Goal: Task Accomplishment & Management: Manage account settings

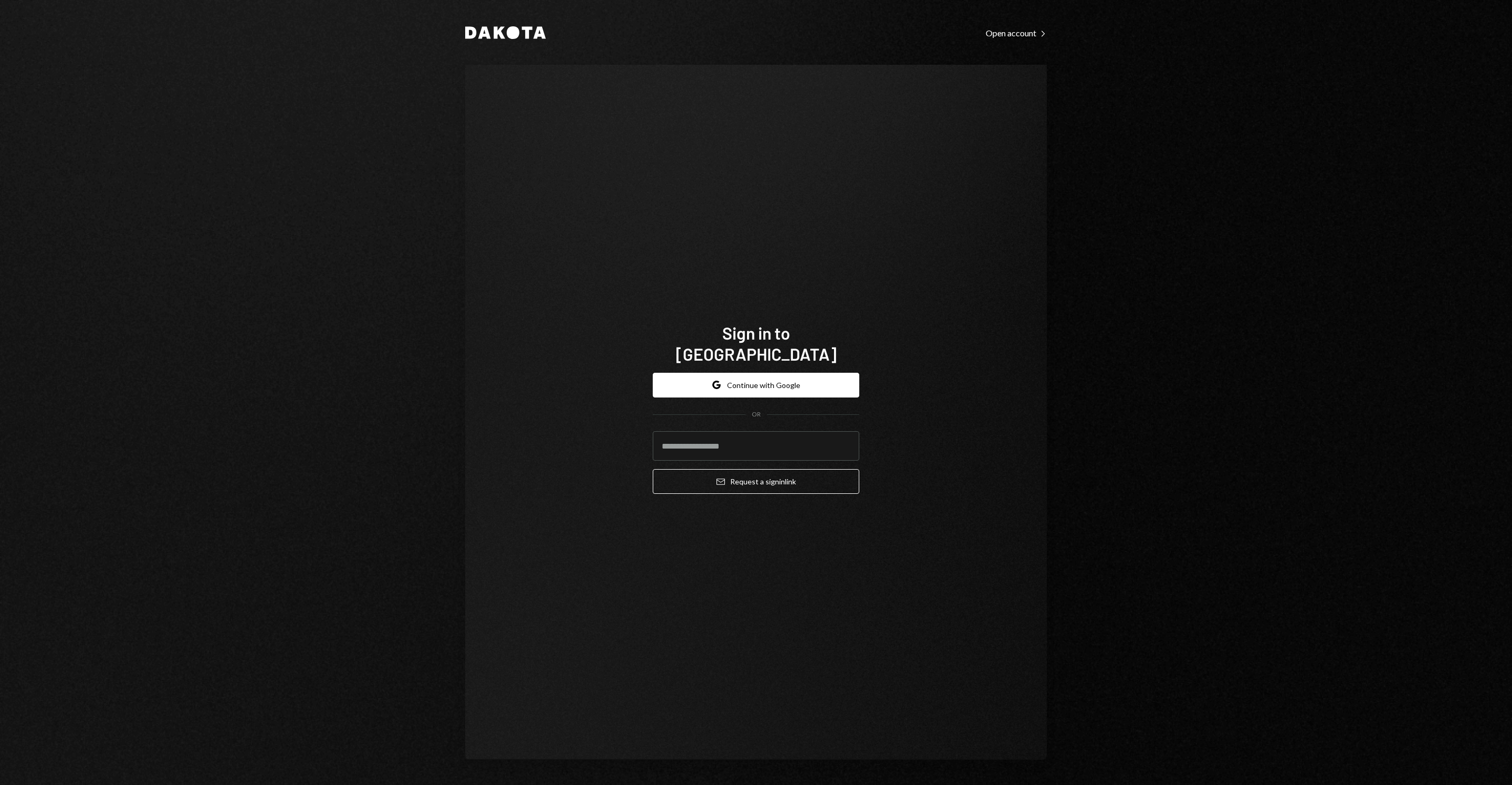
type input "**********"
click at [757, 473] on button "Email Request a sign in link" at bounding box center [756, 481] width 207 height 25
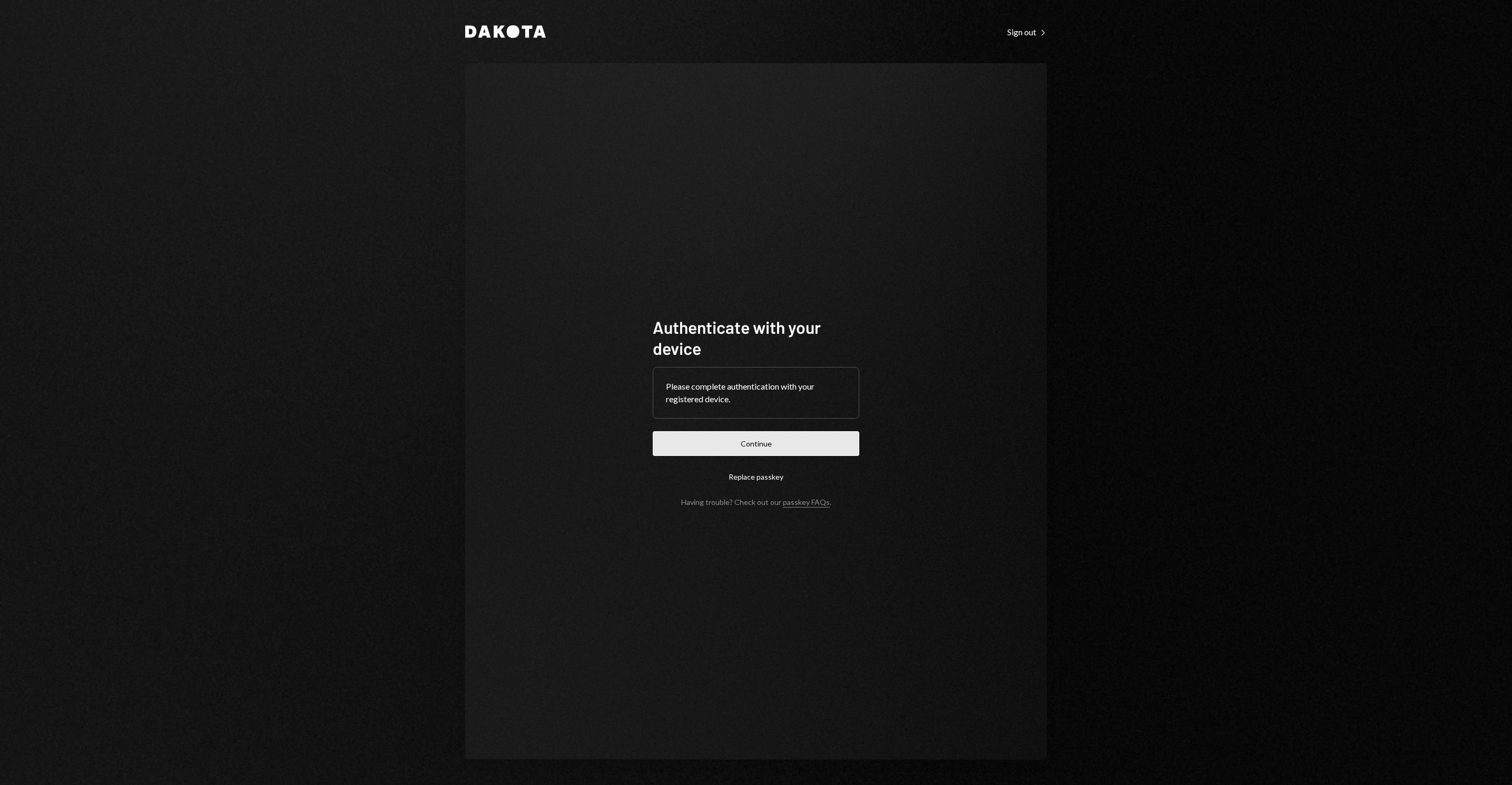
click at [737, 445] on button "Continue" at bounding box center [756, 444] width 207 height 25
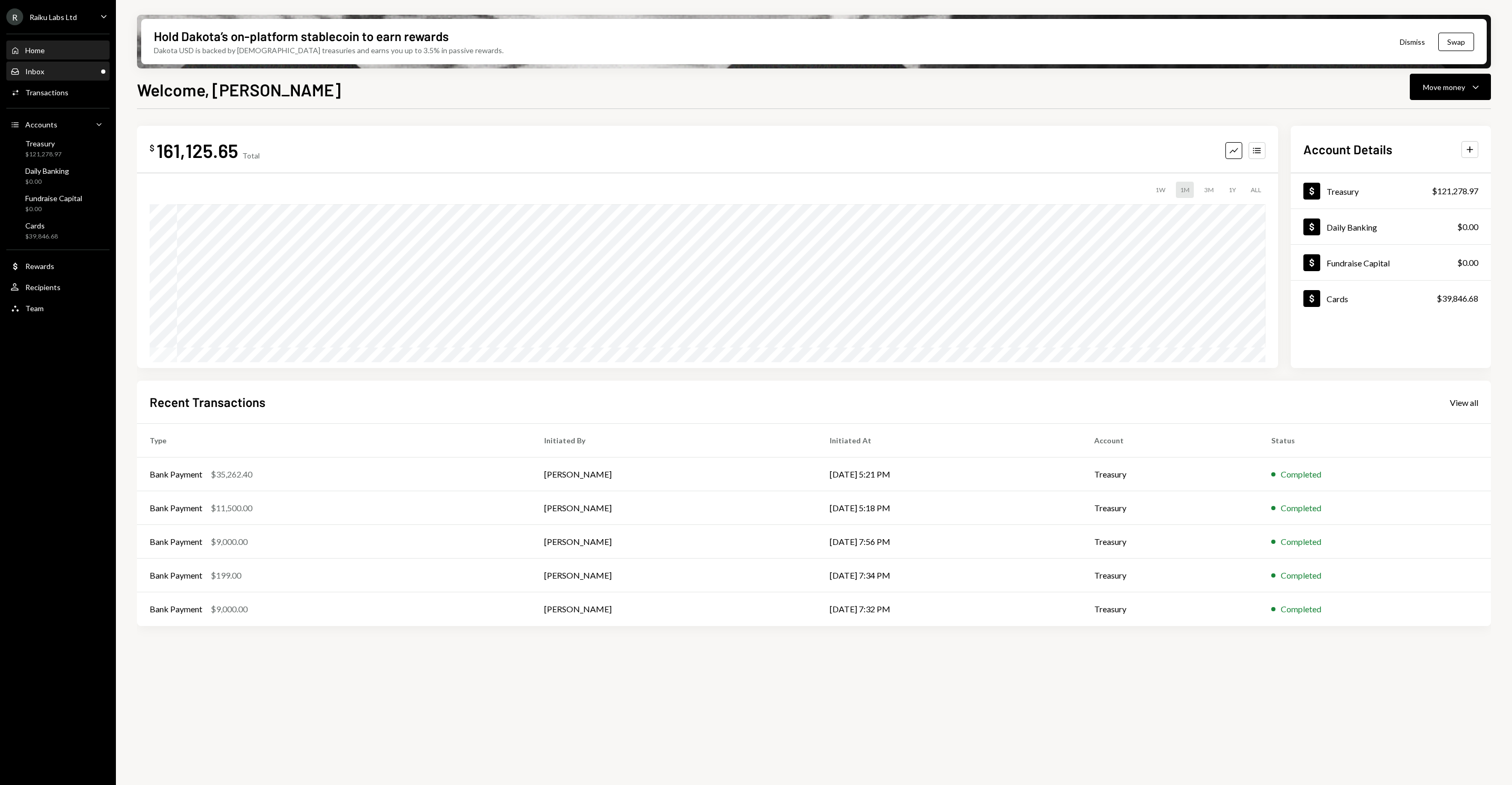
click at [56, 69] on div "Inbox Inbox" at bounding box center [58, 72] width 95 height 9
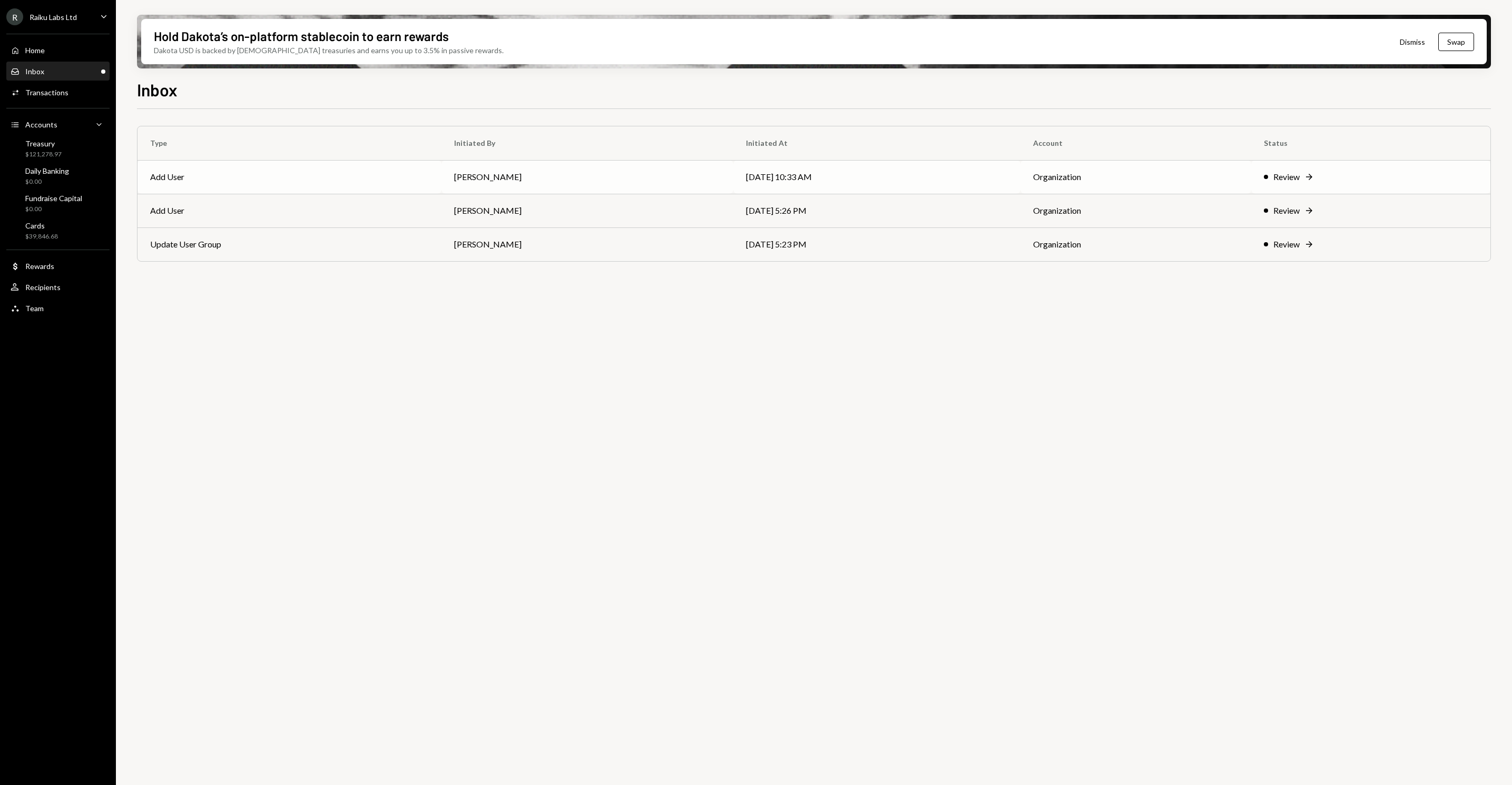
click at [548, 164] on td "[PERSON_NAME]" at bounding box center [587, 177] width 292 height 34
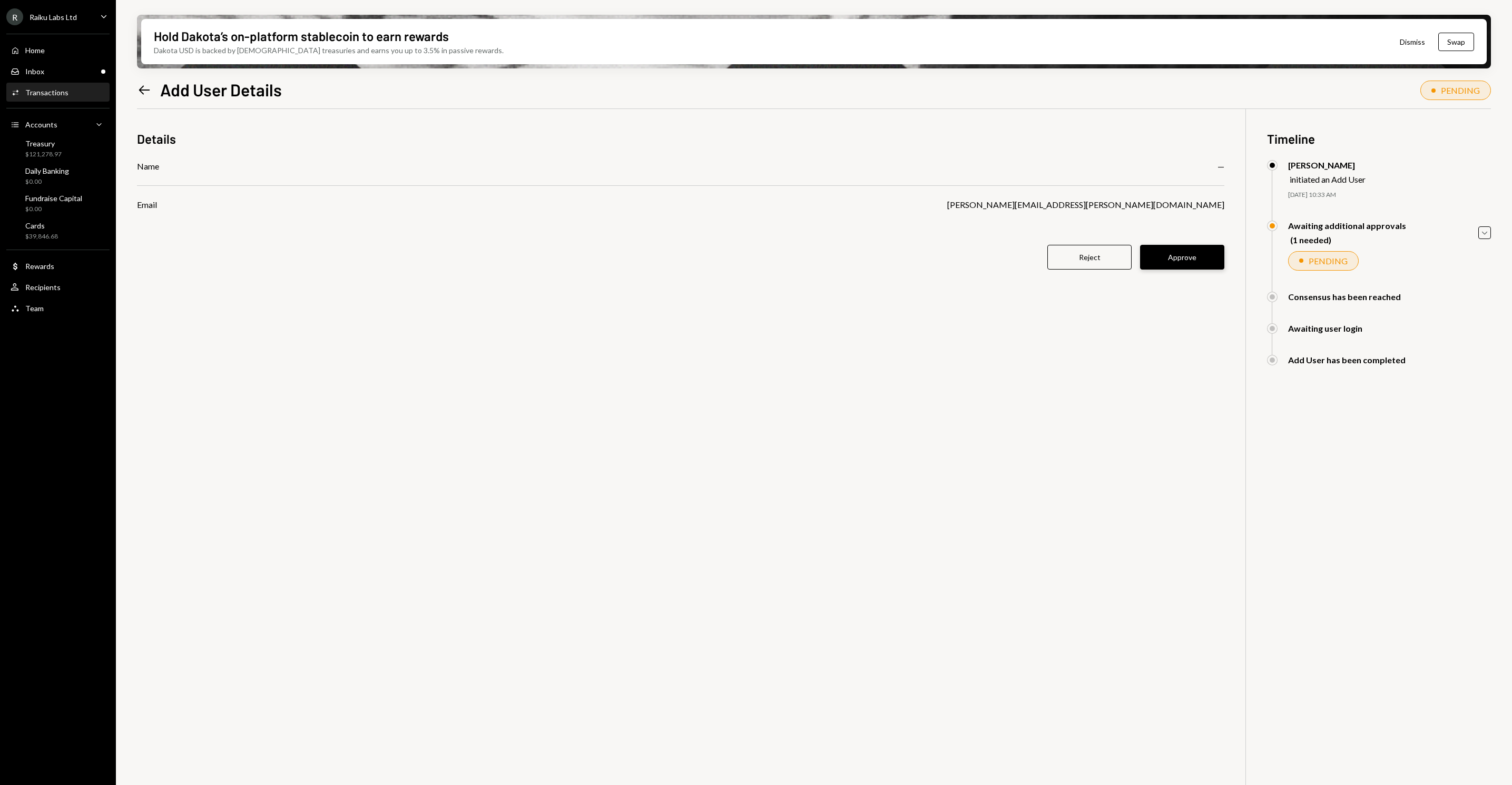
click at [1190, 258] on button "Approve" at bounding box center [1182, 258] width 84 height 25
click at [147, 95] on icon "Left Arrow" at bounding box center [144, 90] width 15 height 15
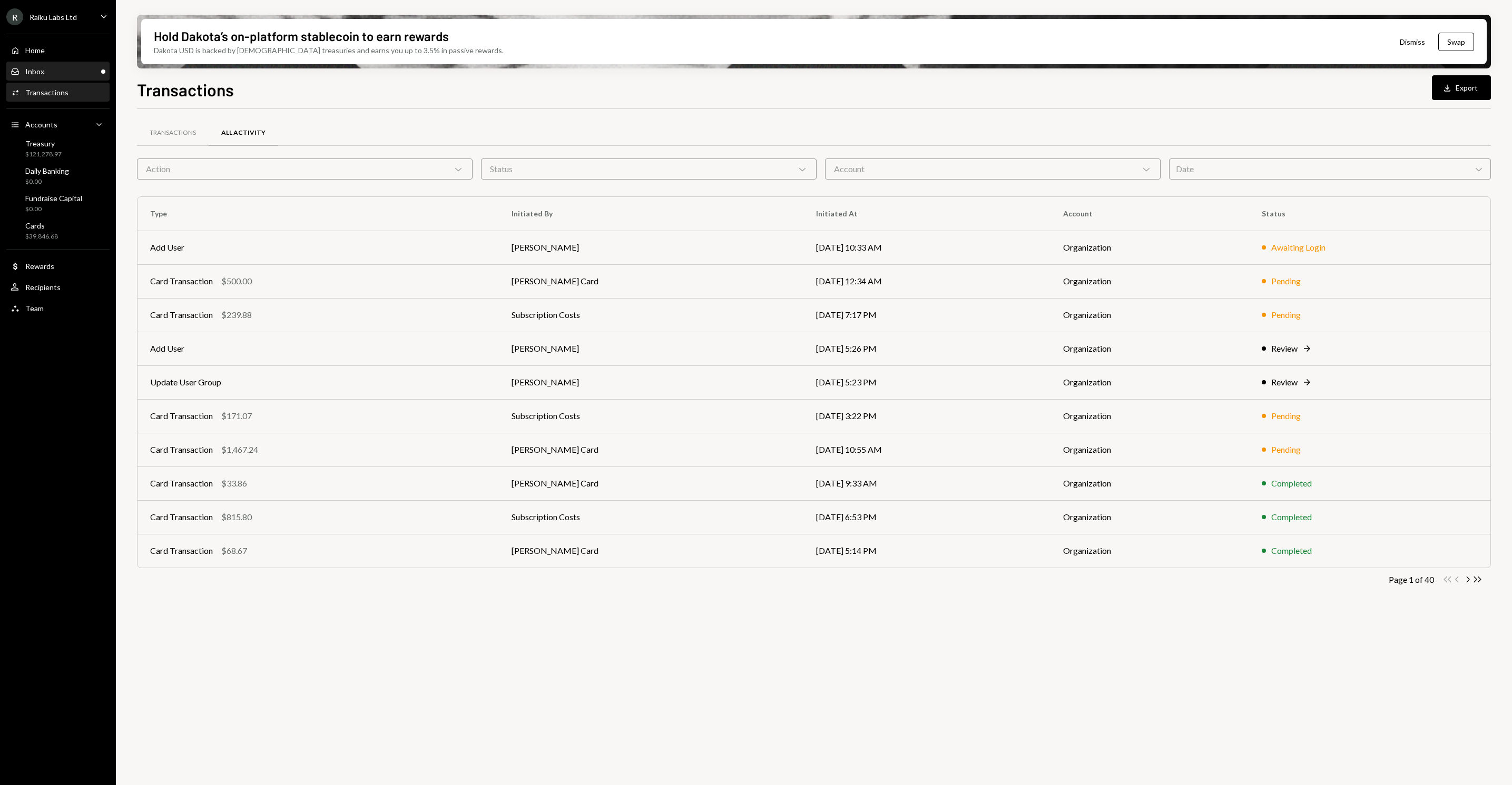
click at [42, 70] on div "Inbox" at bounding box center [35, 72] width 19 height 9
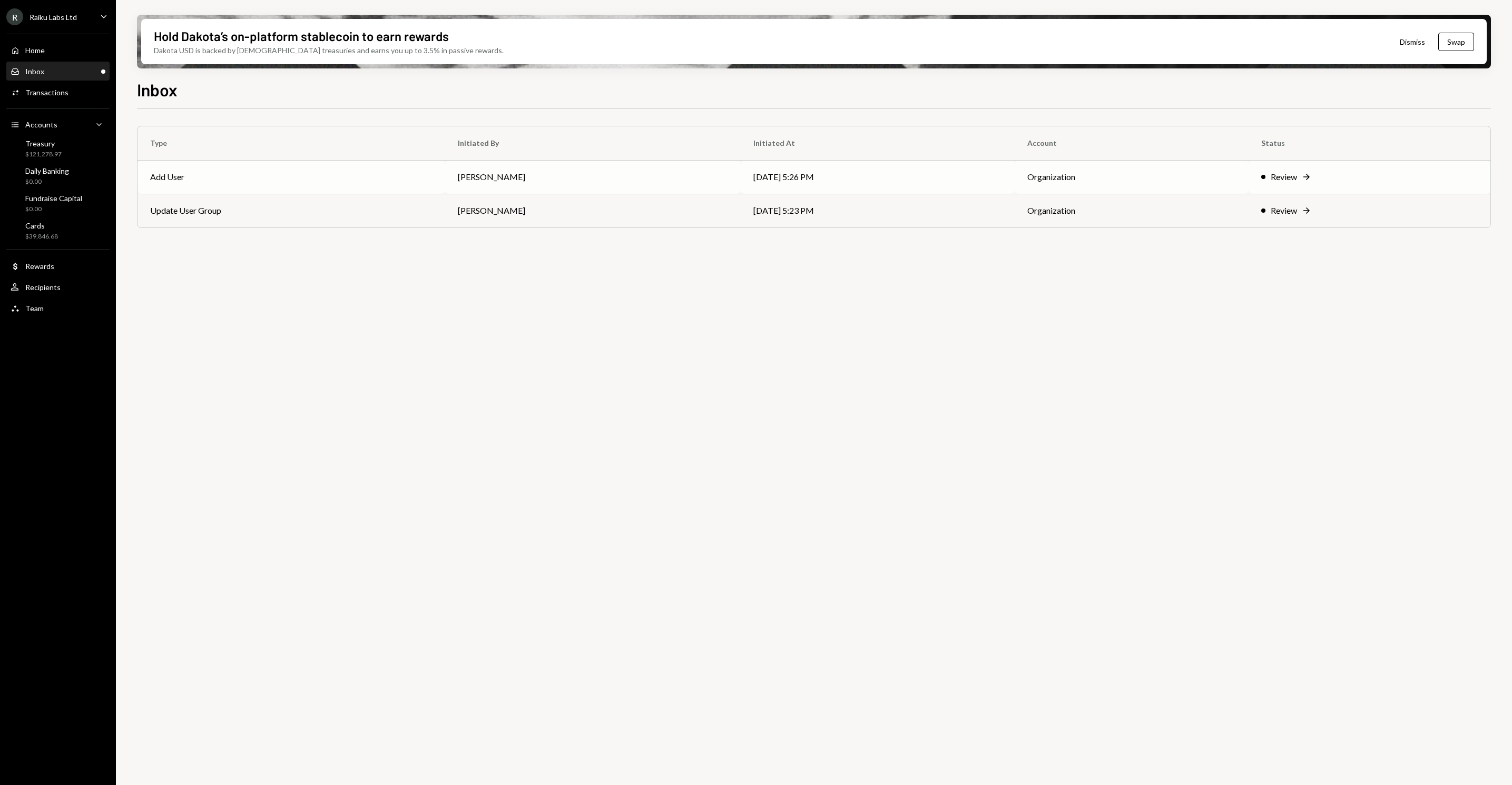
click at [286, 187] on td "Add User" at bounding box center [291, 177] width 307 height 34
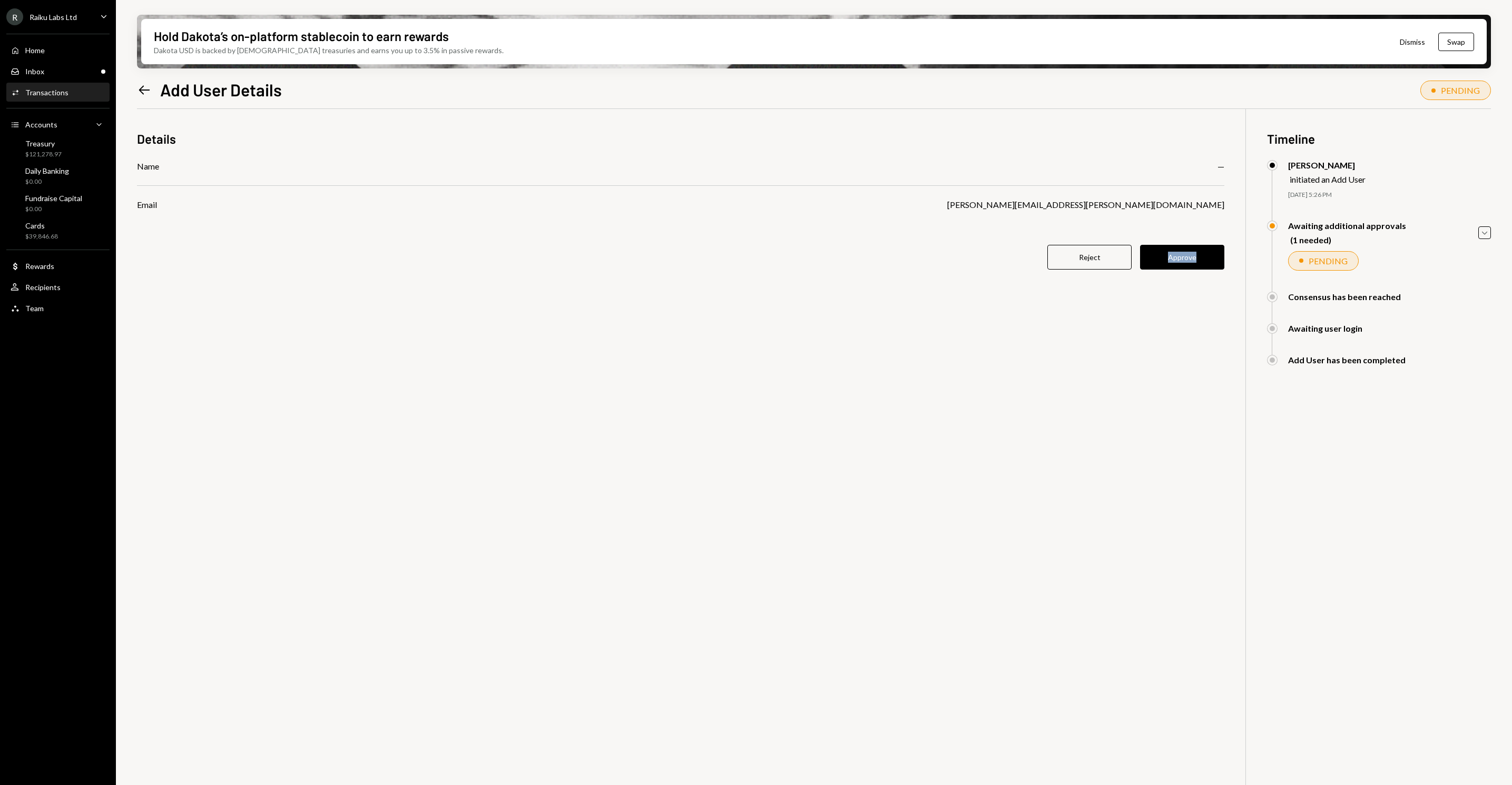
drag, startPoint x: 1122, startPoint y: 274, endPoint x: 1202, endPoint y: 274, distance: 80.0
click at [1202, 274] on div "Details Name — [PERSON_NAME] [PERSON_NAME][EMAIL_ADDRESS][PERSON_NAME][DOMAIN_N…" at bounding box center [680, 206] width 1087 height 194
click at [1193, 260] on button "Approve" at bounding box center [1182, 258] width 84 height 25
click at [145, 86] on icon "Left Arrow" at bounding box center [144, 90] width 15 height 15
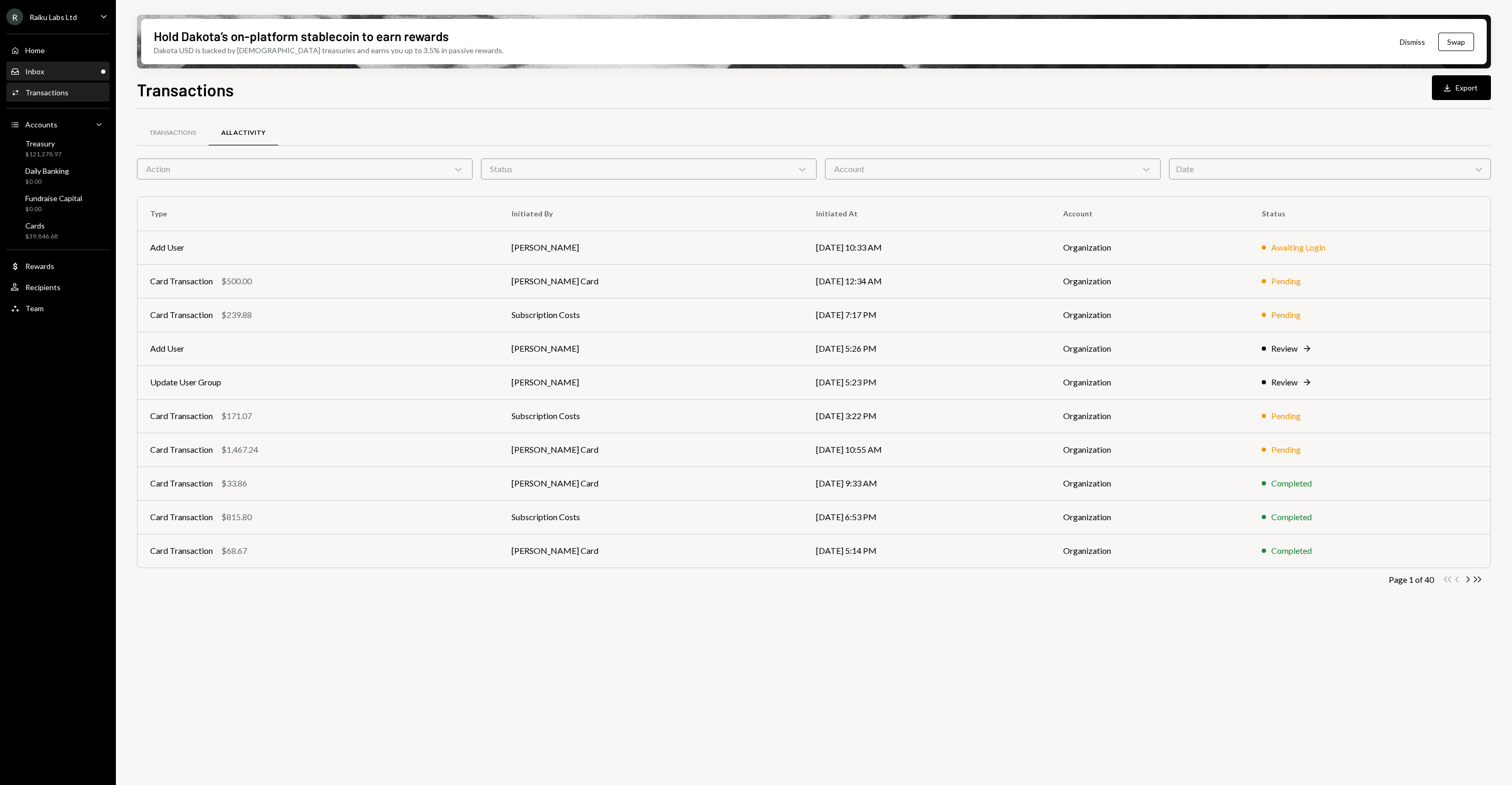
click at [62, 70] on div "Inbox Inbox" at bounding box center [58, 72] width 95 height 9
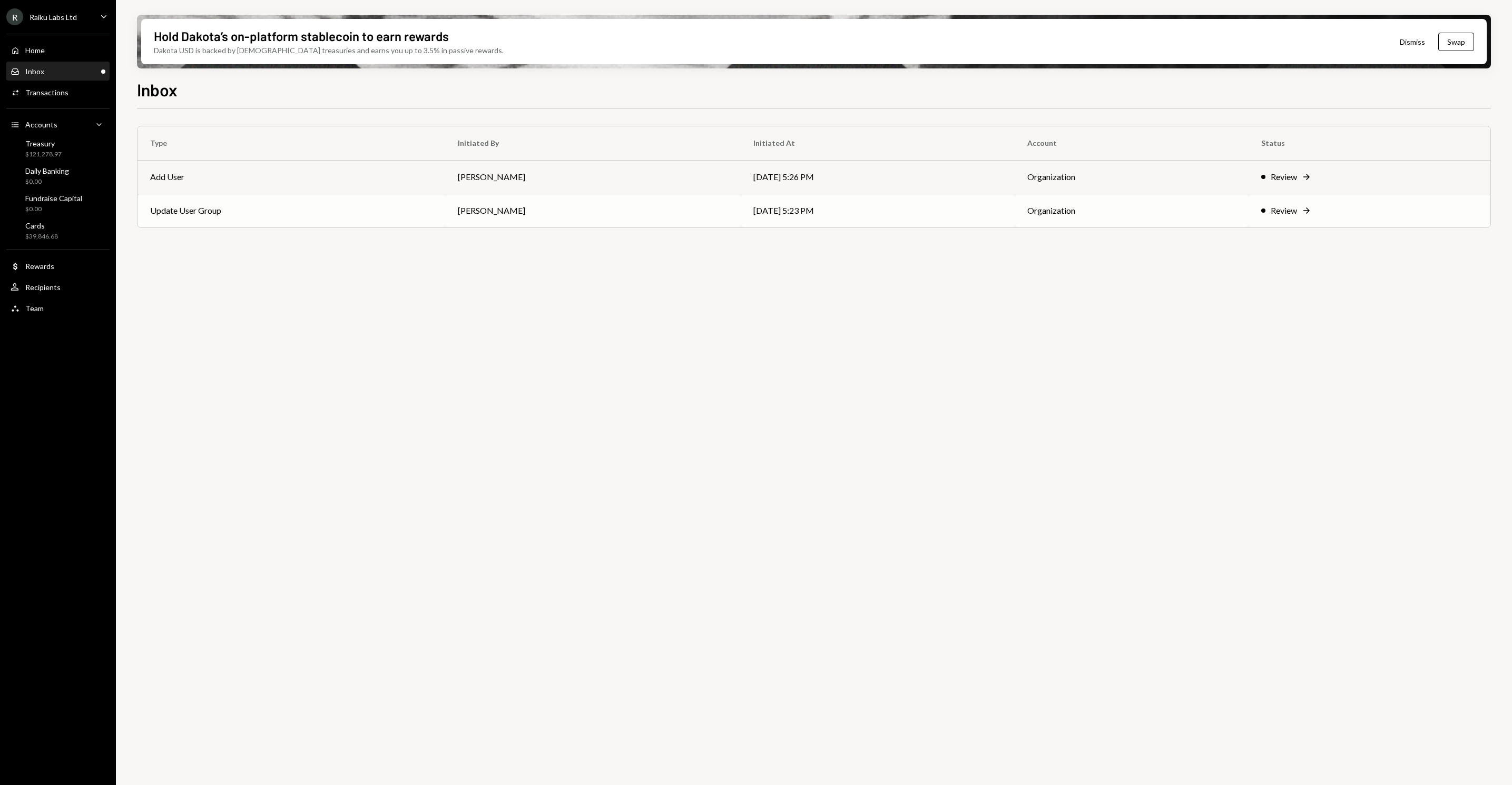
click at [339, 211] on td "Update User Group" at bounding box center [291, 211] width 307 height 34
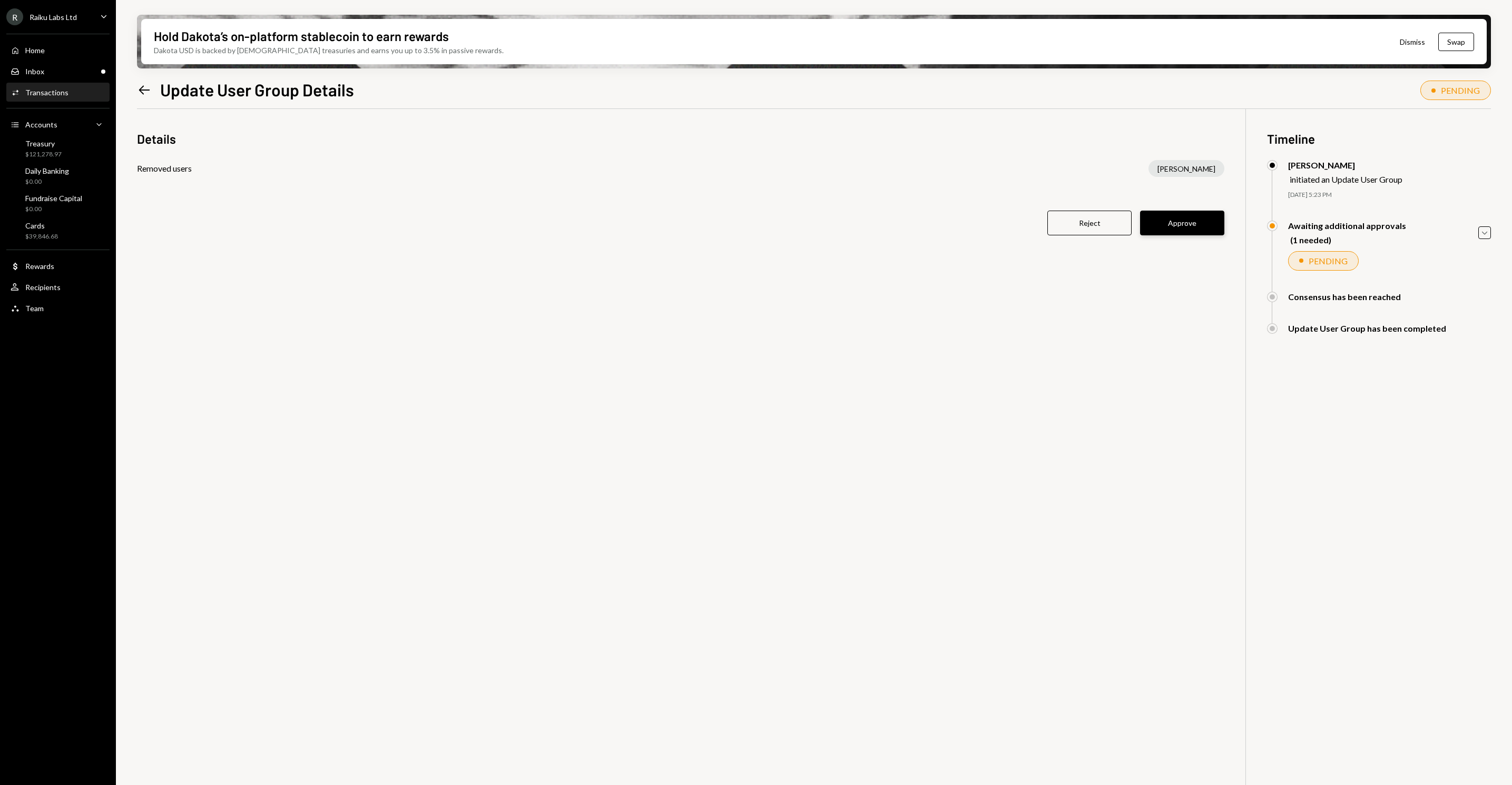
click at [1190, 230] on button "Approve" at bounding box center [1182, 223] width 84 height 25
